Goal: Transaction & Acquisition: Obtain resource

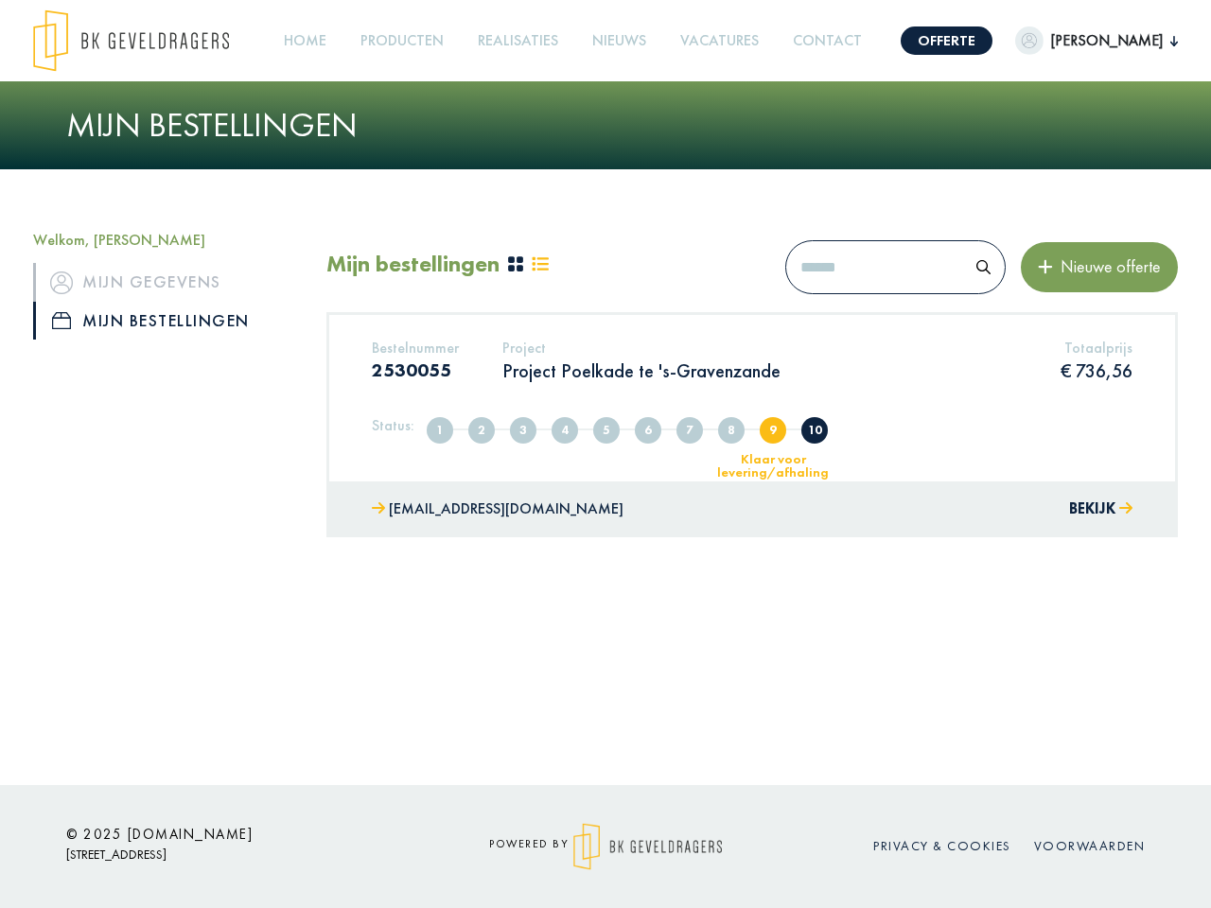
click at [131, 41] on img at bounding box center [131, 40] width 196 height 62
click at [949, 41] on link "Offerte" at bounding box center [947, 40] width 92 height 28
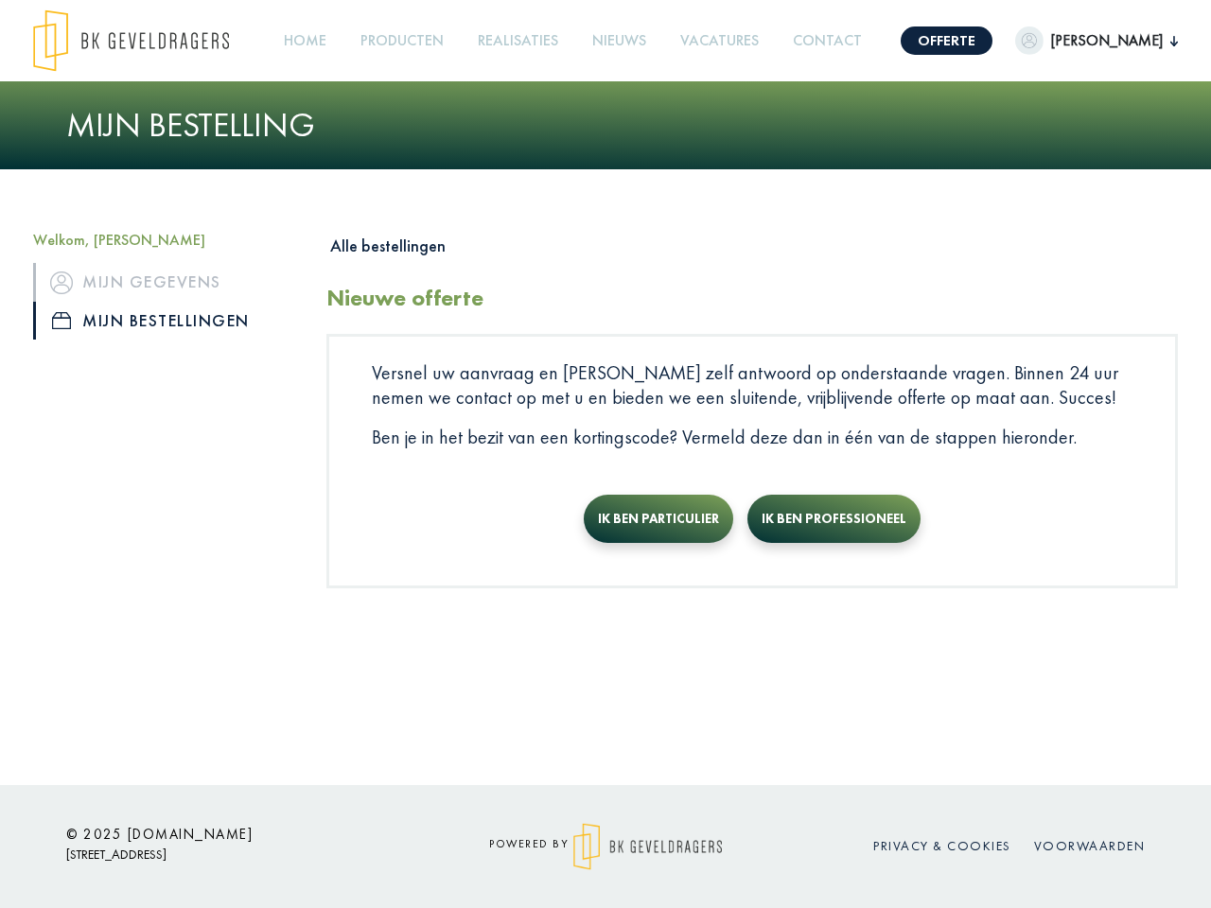
click at [1098, 41] on span "[PERSON_NAME]" at bounding box center [1107, 40] width 127 height 23
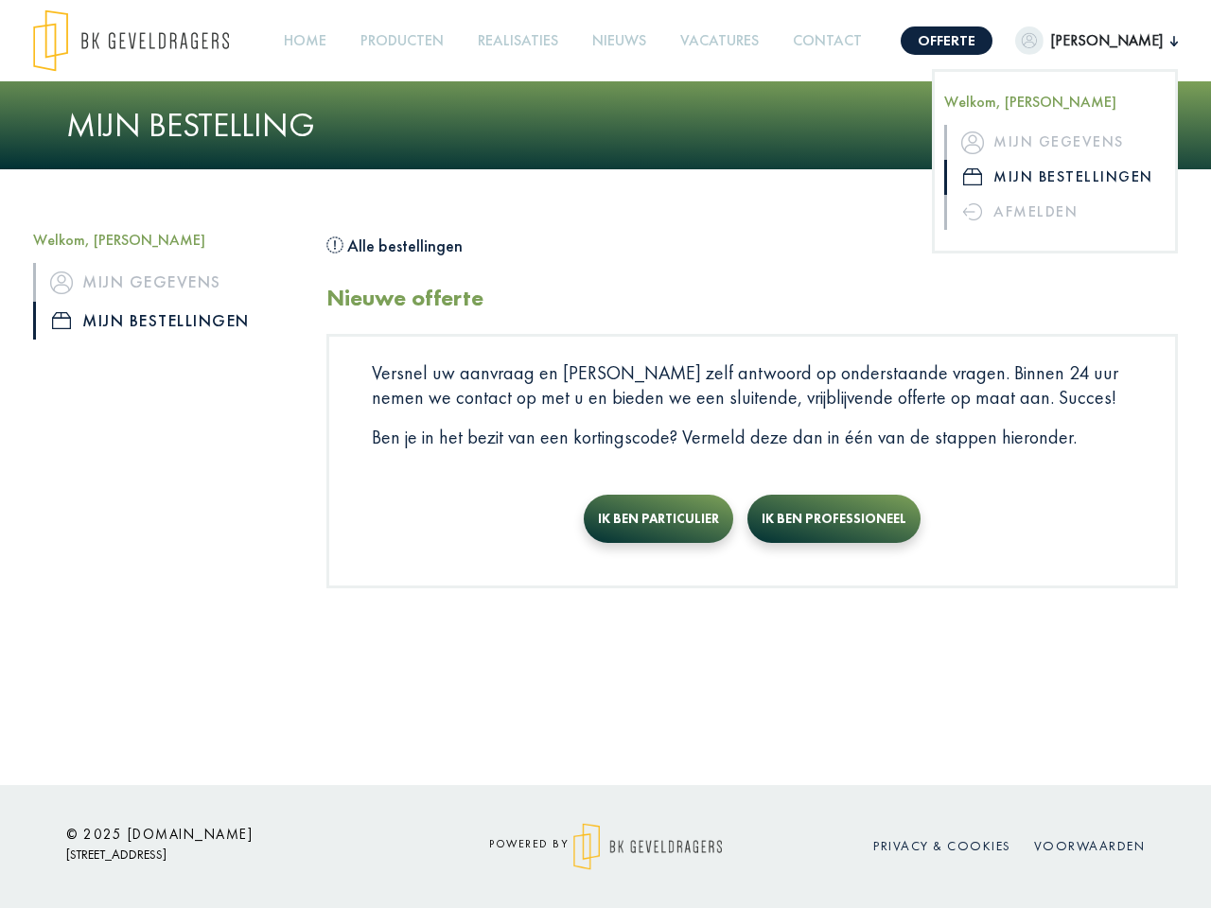
click at [407, 41] on link "Producten +" at bounding box center [402, 41] width 98 height 43
click at [515, 265] on div "Alle bestellingen Nieuwe offerte Versnel uw aanvraag en geef zelf antwoord op o…" at bounding box center [752, 410] width 852 height 358
click at [539, 265] on div "Alle bestellingen Nieuwe offerte Versnel uw aanvraag en geef zelf antwoord op o…" at bounding box center [752, 410] width 852 height 358
click at [980, 267] on div "Alle bestellingen Nieuwe offerte Versnel uw aanvraag en geef zelf antwoord op o…" at bounding box center [752, 410] width 852 height 358
click at [1098, 267] on div "Alle bestellingen Nieuwe offerte Versnel uw aanvraag en geef zelf antwoord op o…" at bounding box center [752, 410] width 852 height 358
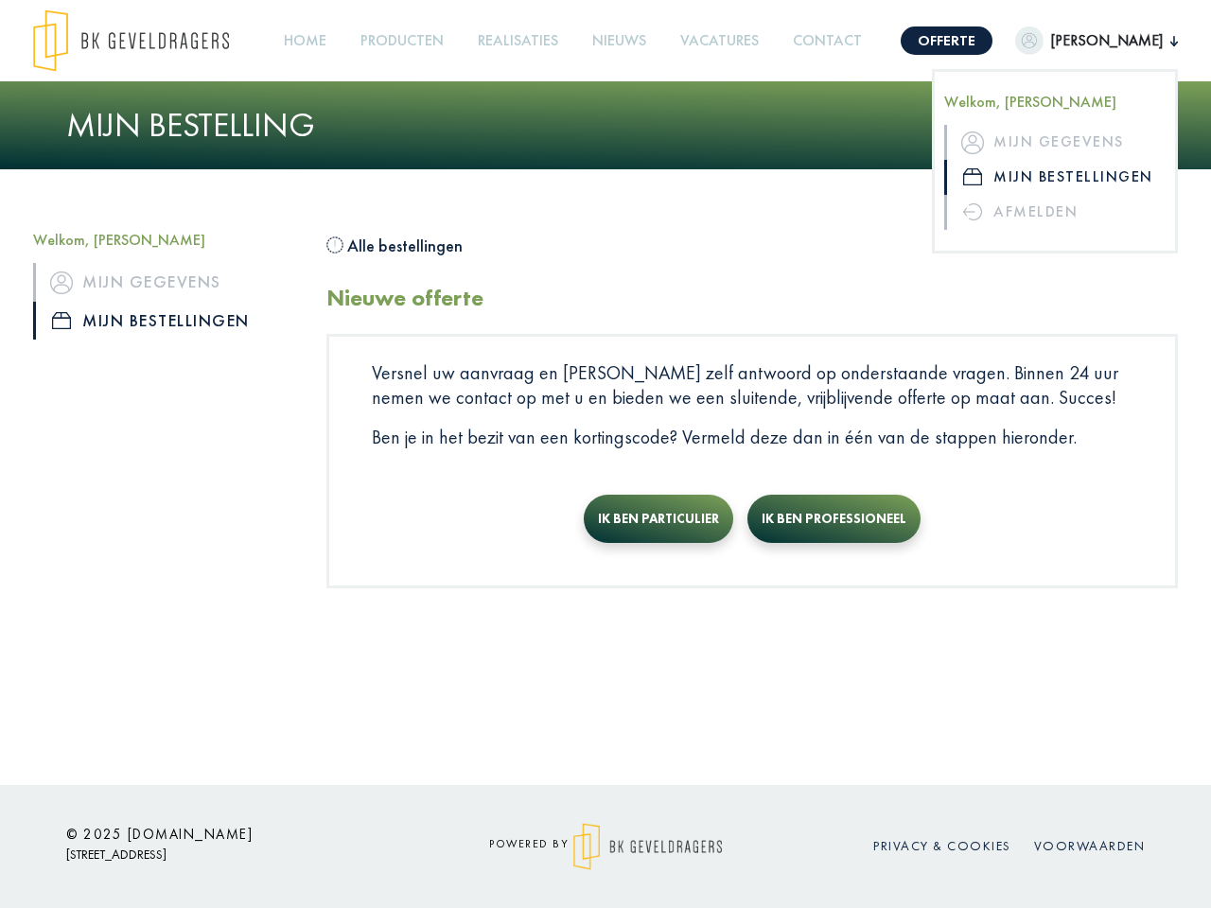
click at [752, 399] on p "Versnel uw aanvraag en [PERSON_NAME] zelf antwoord op onderstaande vragen. Binn…" at bounding box center [752, 385] width 761 height 49
click at [1098, 510] on div "Ik ben particulier Ik ben professioneel" at bounding box center [752, 526] width 761 height 62
